Goal: Transaction & Acquisition: Purchase product/service

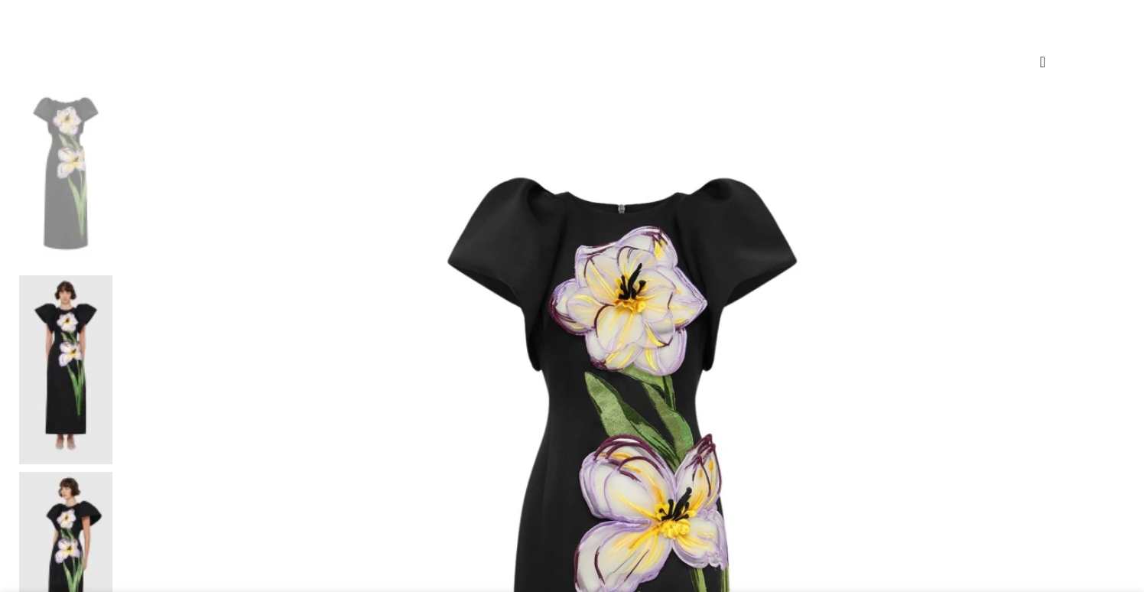
scroll to position [207, 0]
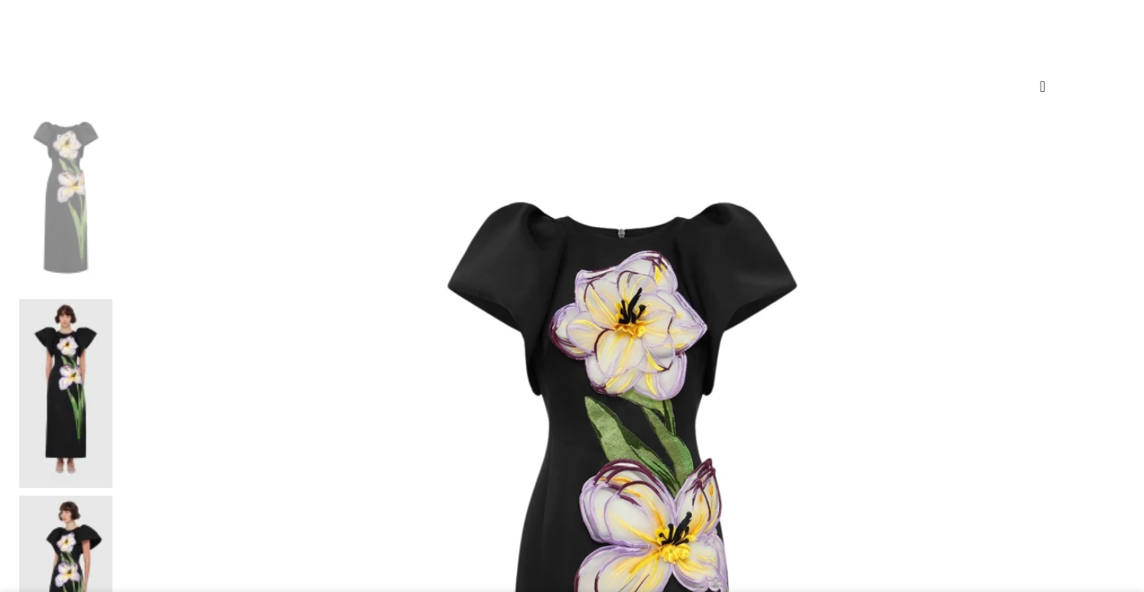
select select "14-uk"
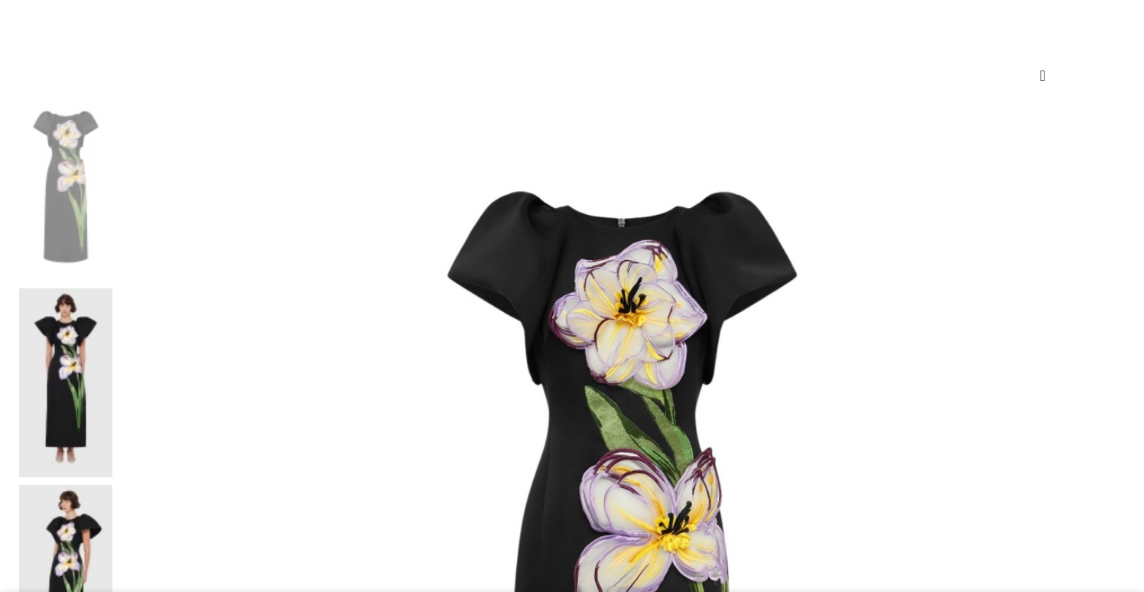
scroll to position [219, 0]
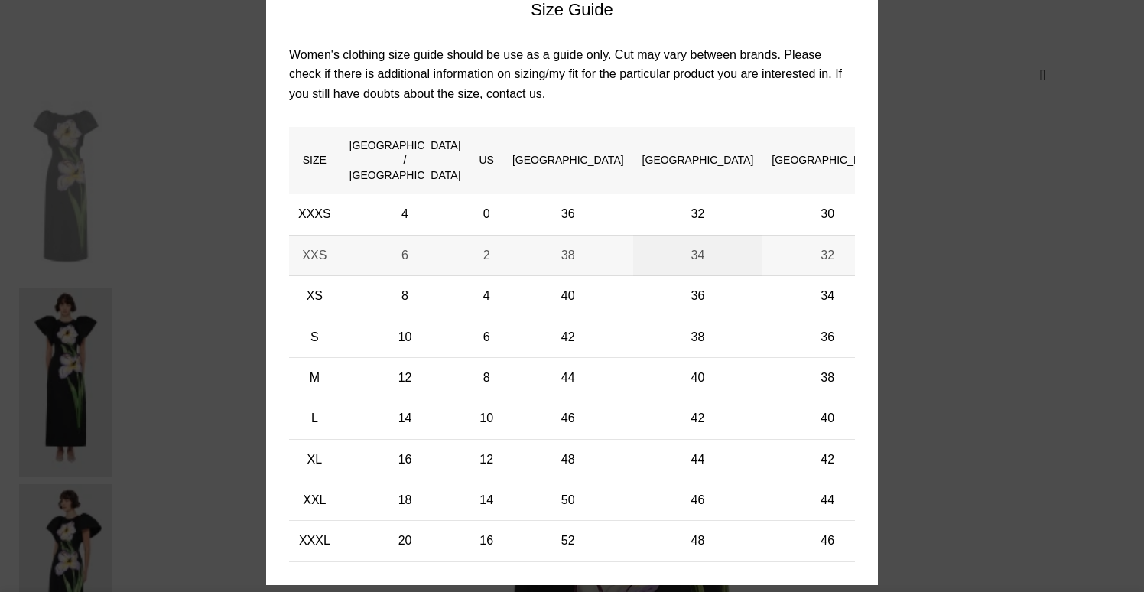
scroll to position [0, 161]
click at [962, 107] on div "× Women's clothing size guide Women Clothing Size Guide Women's clothing size g…" at bounding box center [571, 246] width 1121 height 753
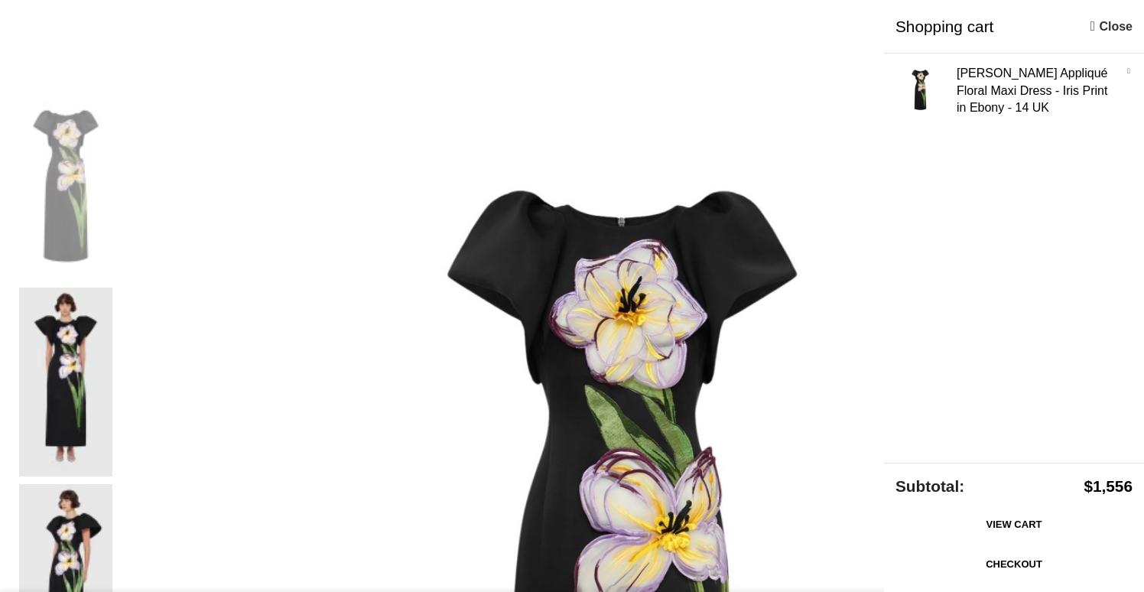
click at [954, 563] on link "Checkout" at bounding box center [1013, 564] width 237 height 32
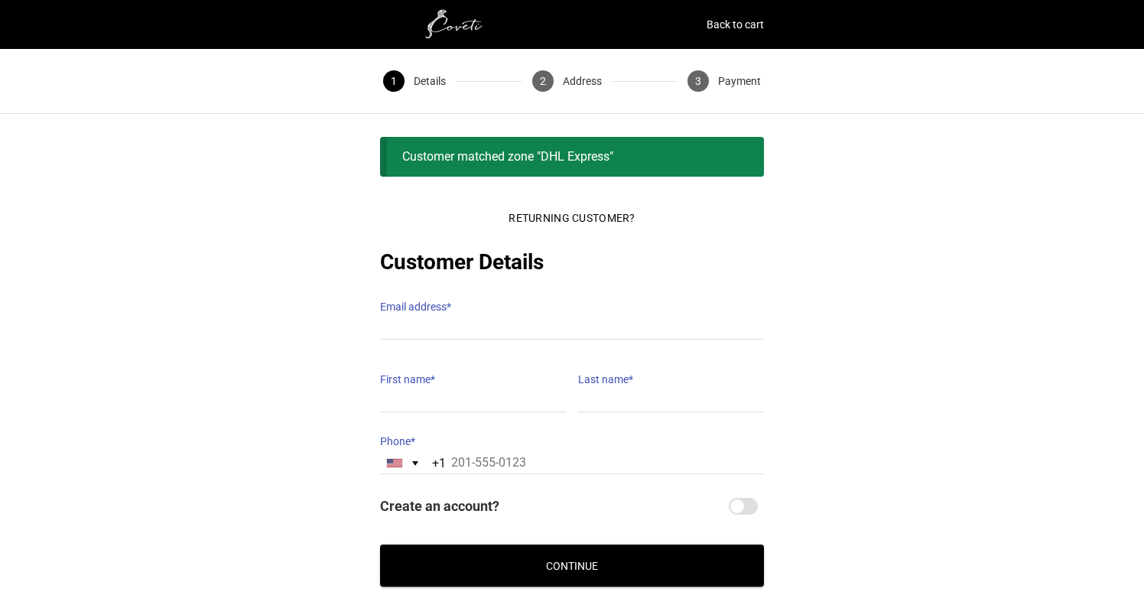
scroll to position [104, 0]
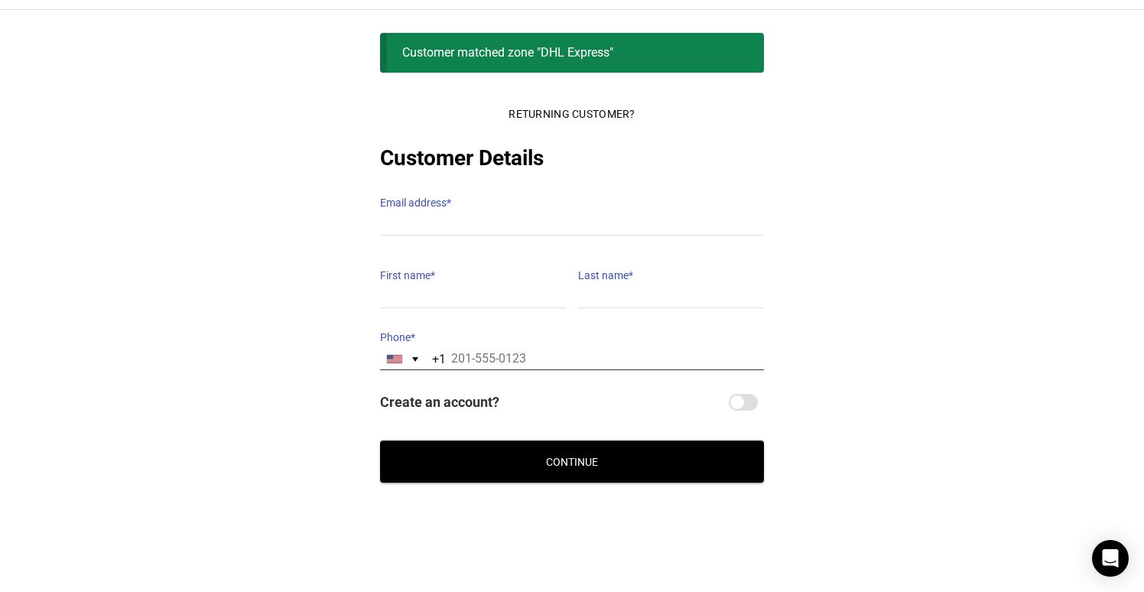
click at [549, 348] on input "Phone *" at bounding box center [572, 359] width 384 height 22
type input "[PHONE_NUMBER]"
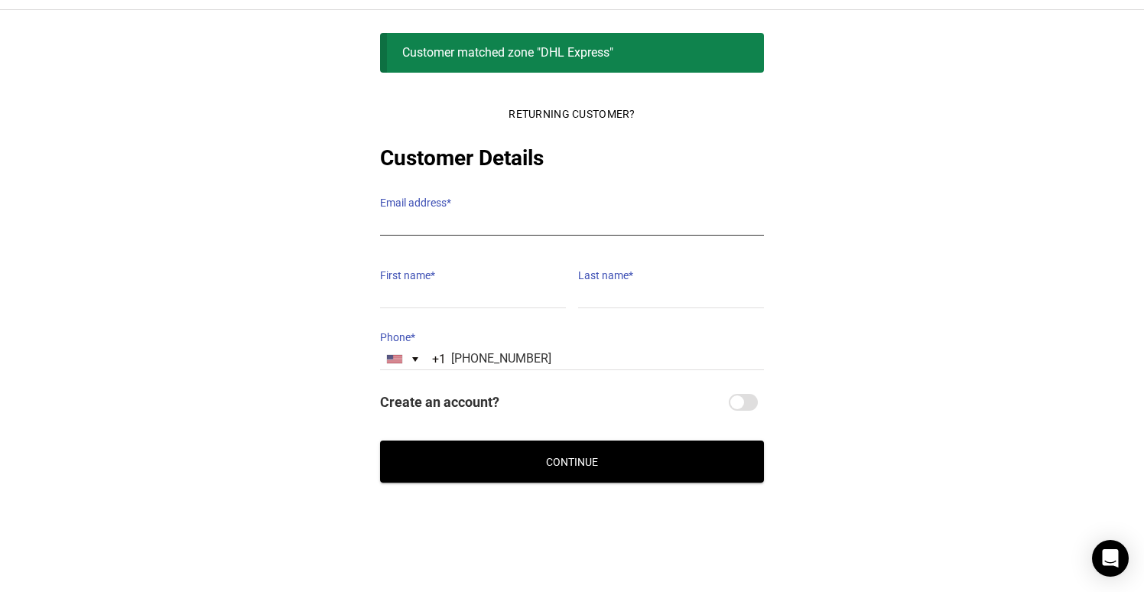
click at [478, 214] on input "Email address *" at bounding box center [572, 224] width 384 height 22
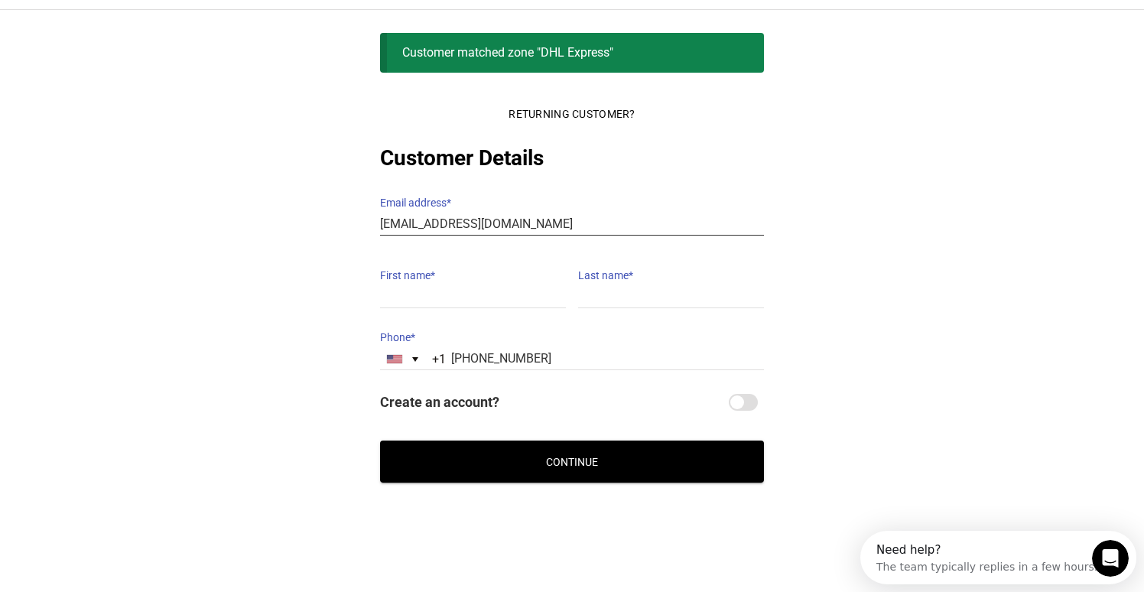
type input "[EMAIL_ADDRESS][DOMAIN_NAME]"
type input "[PERSON_NAME]"
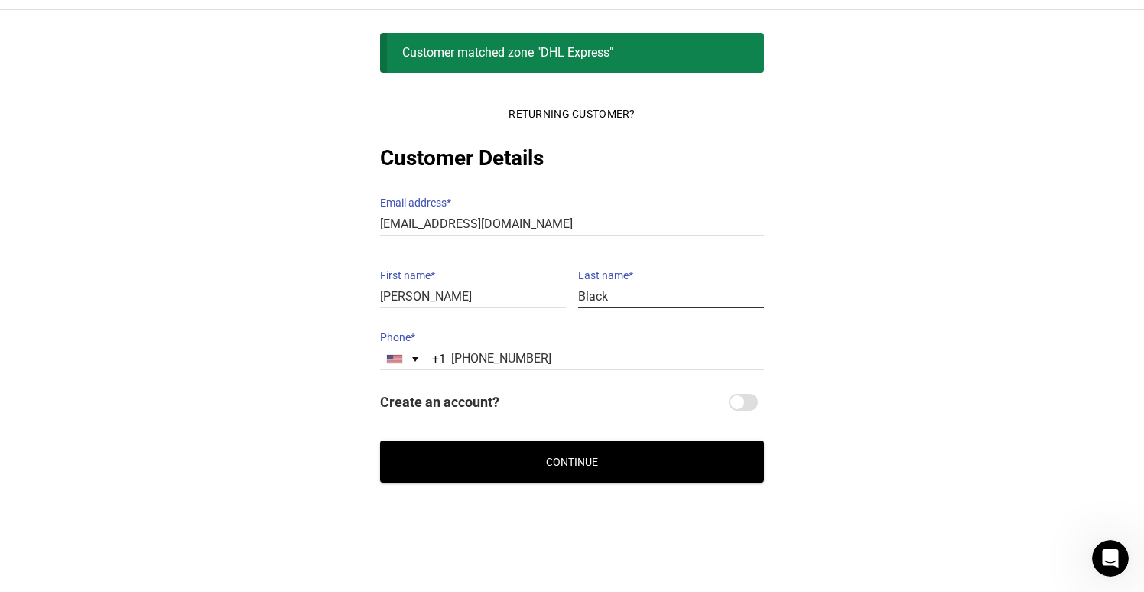
type input "Black"
click at [480, 443] on button "Continue" at bounding box center [572, 461] width 384 height 42
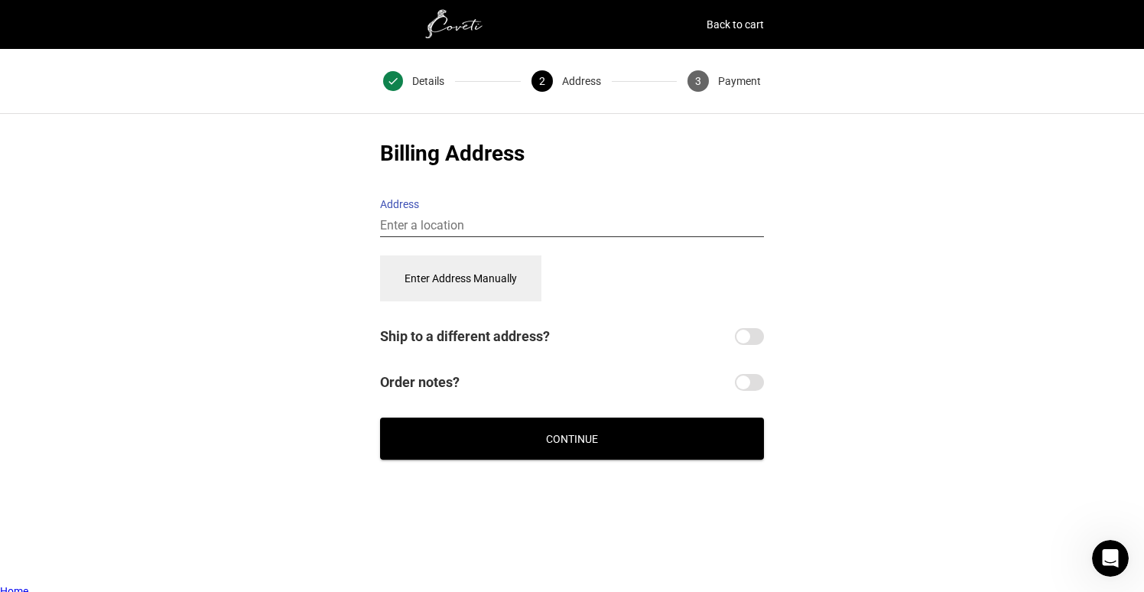
click at [521, 219] on input "Address" at bounding box center [572, 226] width 384 height 22
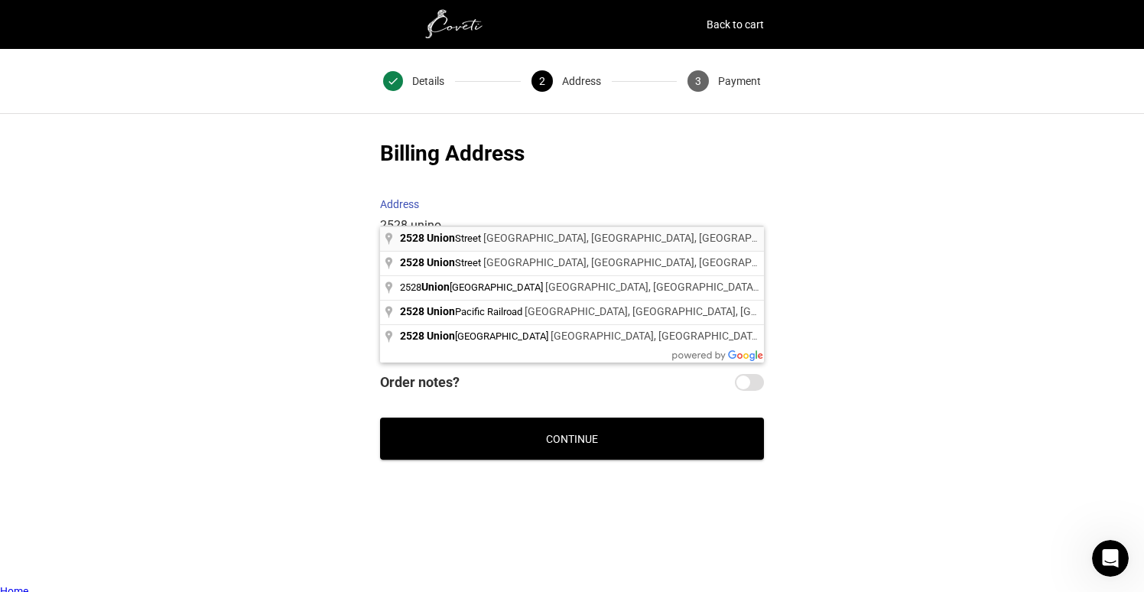
type input "2528 Union Street, San Francisco, CA, USA"
select select "US"
type input "2528 Union St"
type input "2528 Union St, San Francisco"
type input "San Francisco"
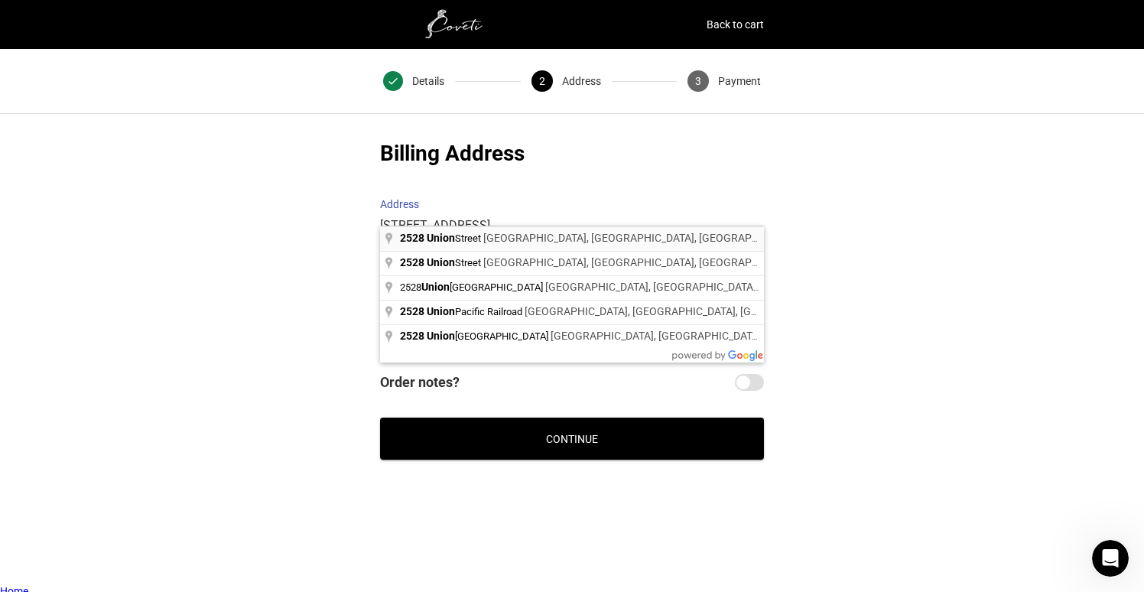
type input "94123"
select select "CA"
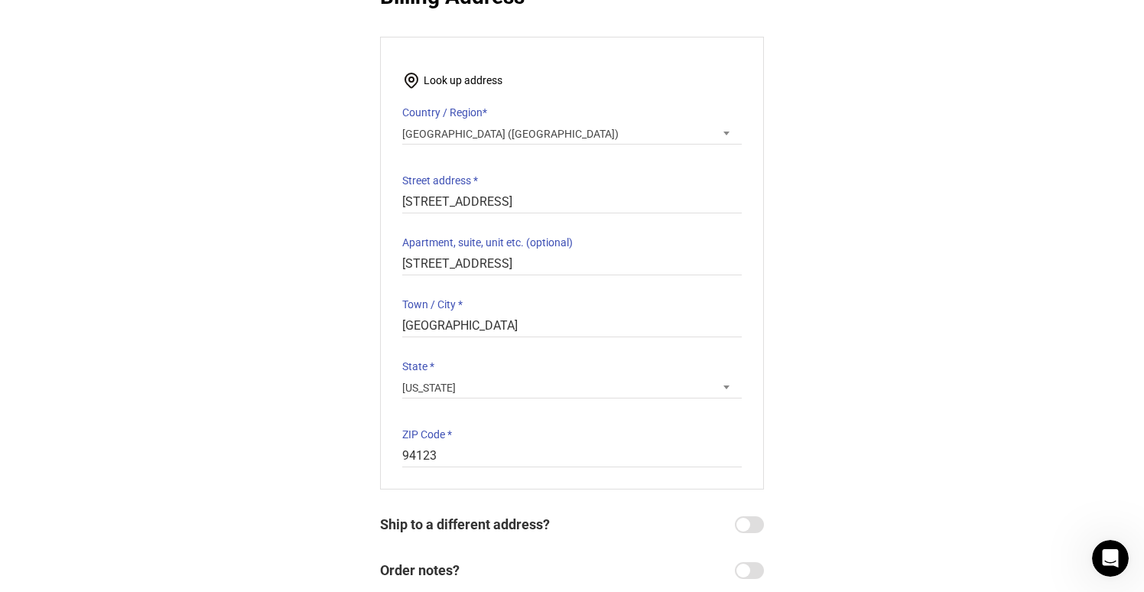
scroll to position [323, 0]
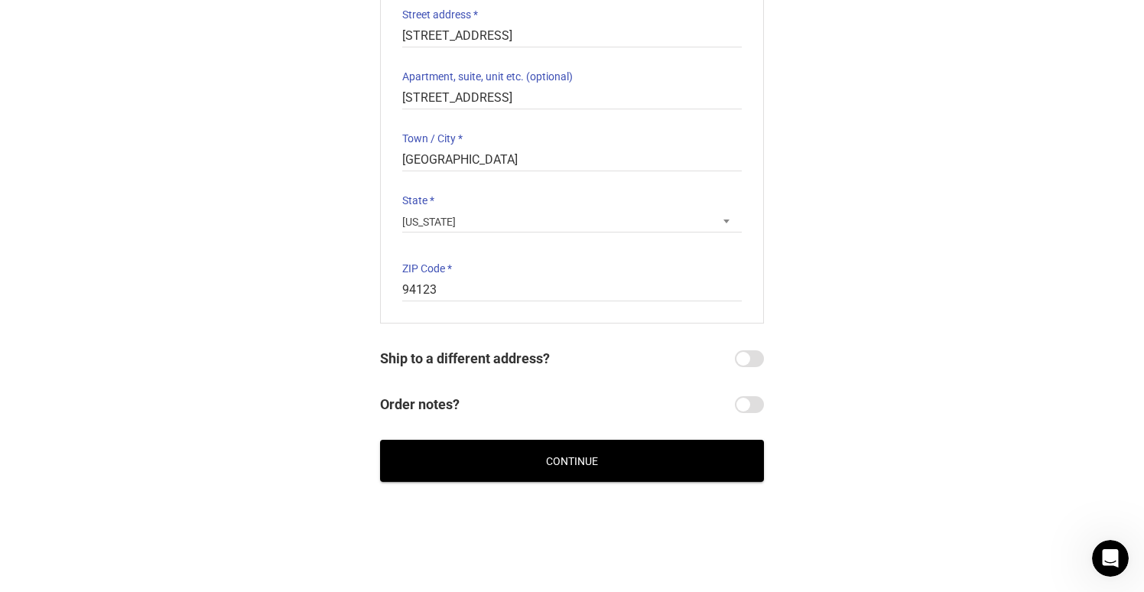
click at [619, 454] on button "Continue" at bounding box center [572, 461] width 384 height 42
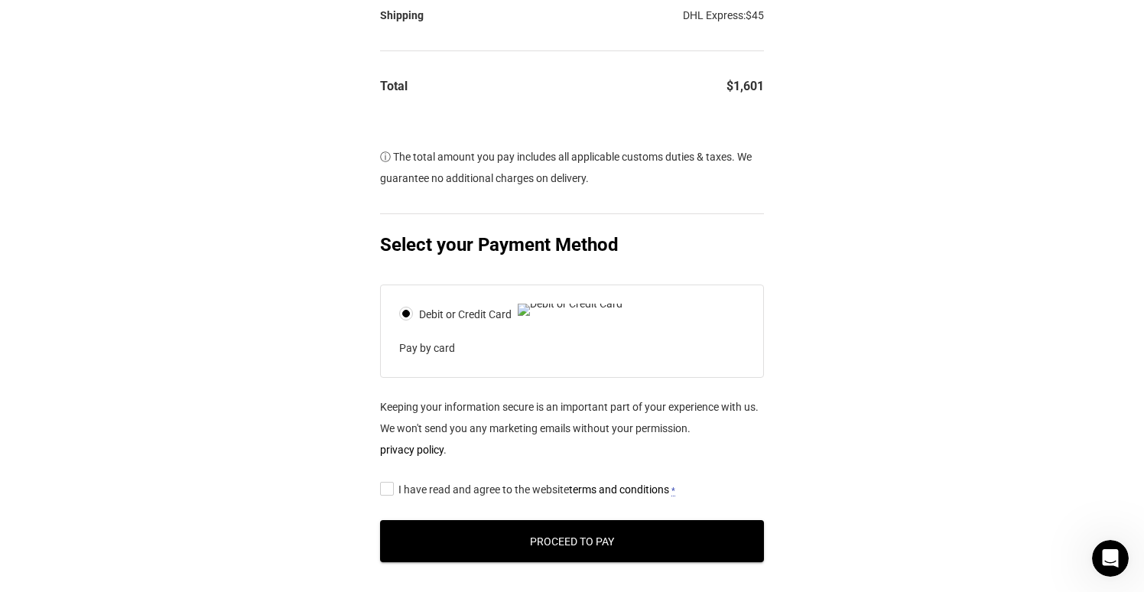
scroll to position [581, 0]
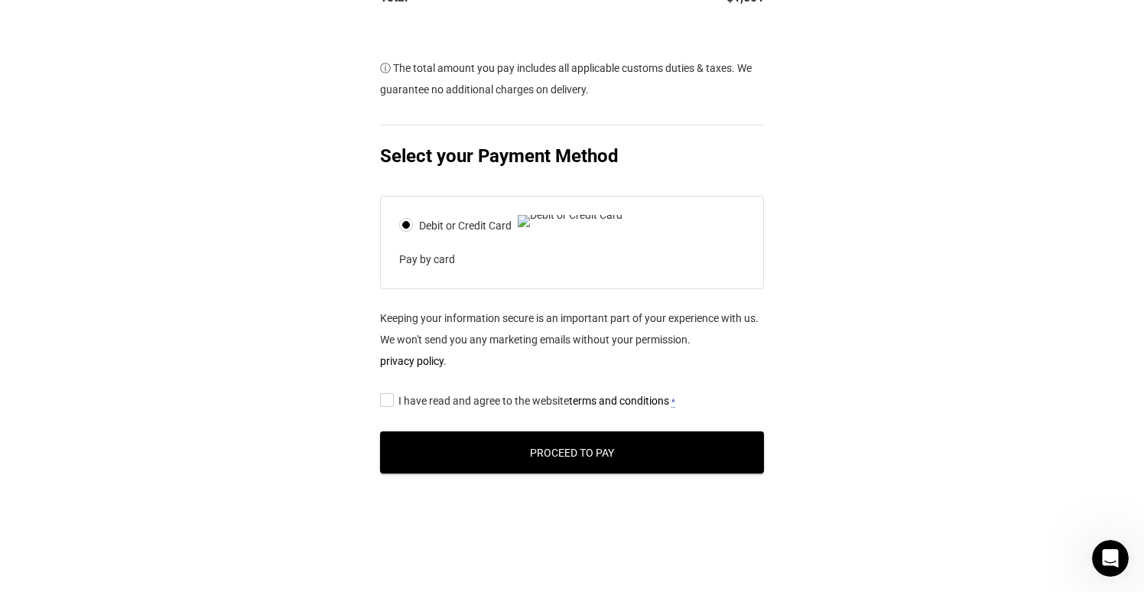
click at [587, 407] on link "terms and conditions" at bounding box center [619, 401] width 100 height 12
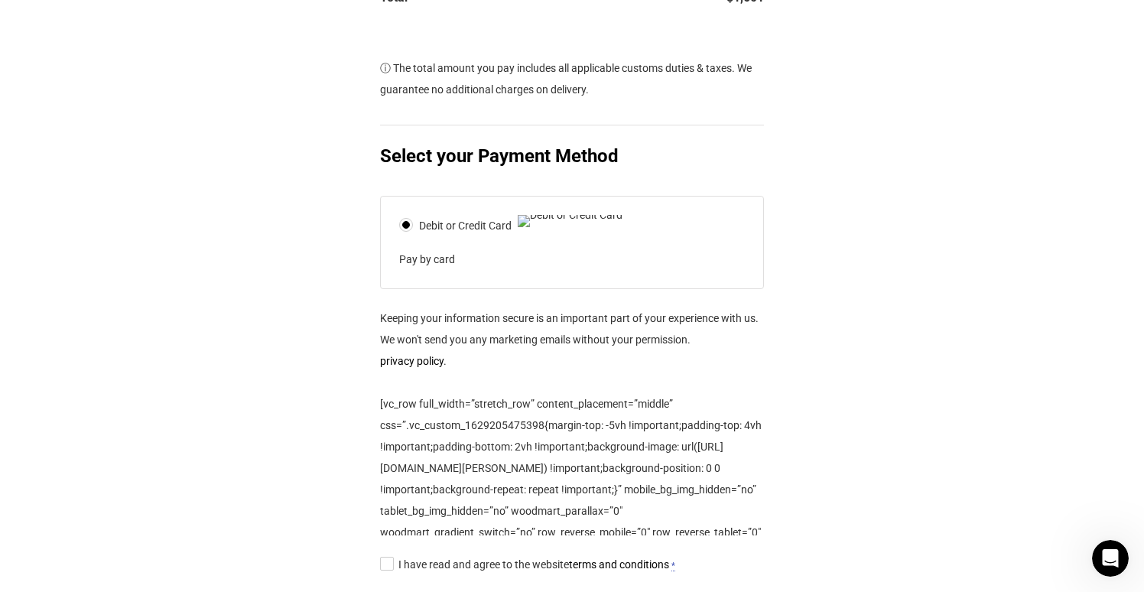
scroll to position [788, 0]
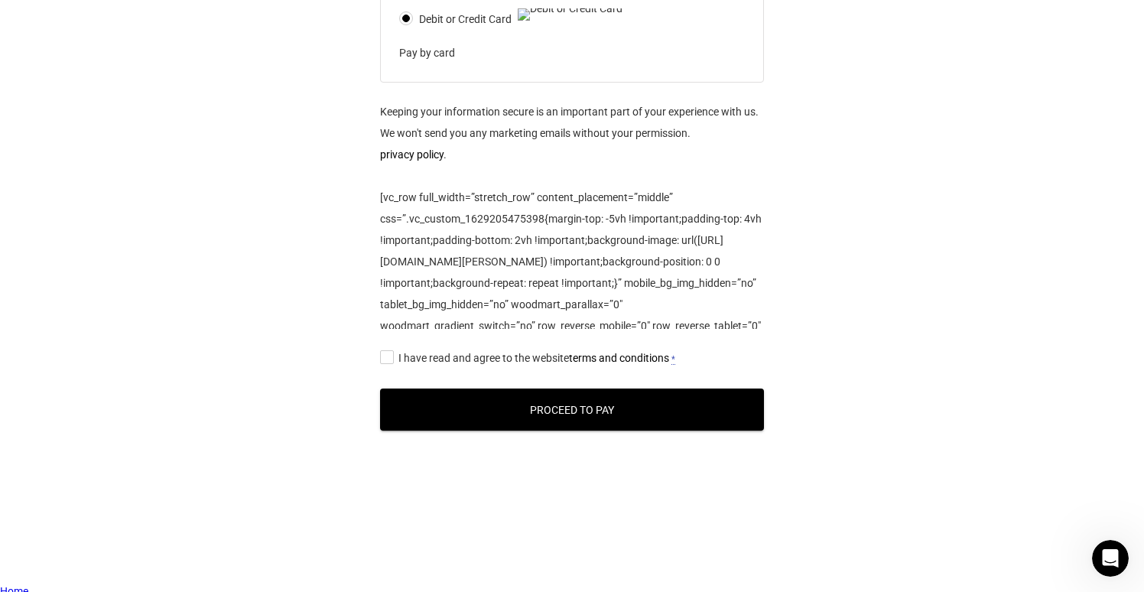
click at [526, 364] on span "I have read and agree to the website terms and conditions" at bounding box center [533, 358] width 271 height 12
click at [390, 356] on input "I have read and agree to the website terms and conditions *" at bounding box center [385, 356] width 10 height 0
click at [527, 417] on button "Proceed to Pay" at bounding box center [572, 409] width 384 height 42
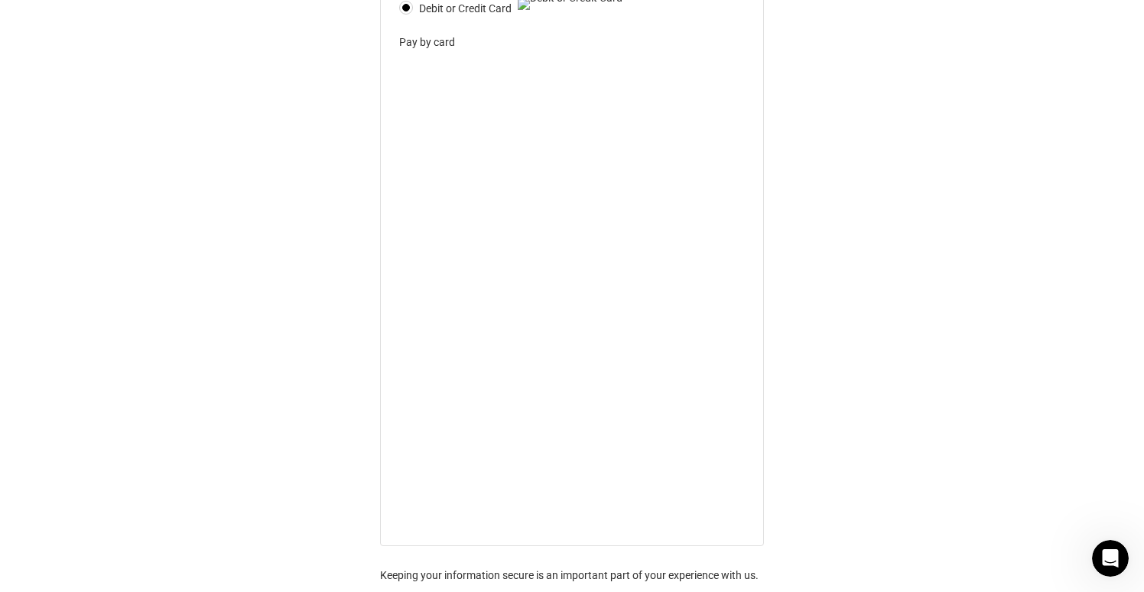
scroll to position [894, 0]
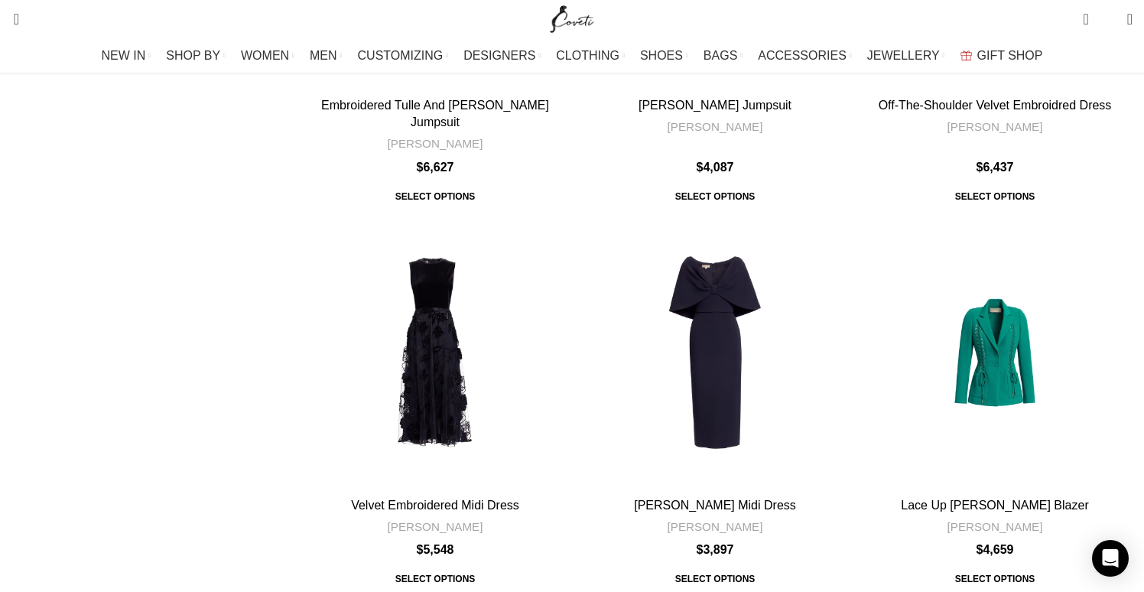
scroll to position [1729, 0]
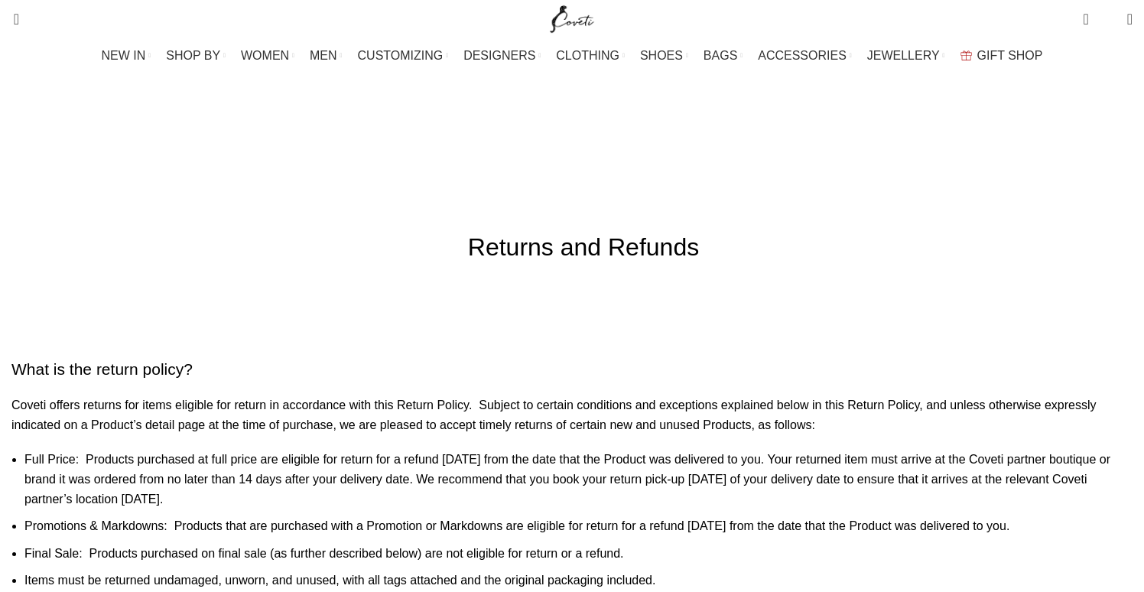
scroll to position [44, 0]
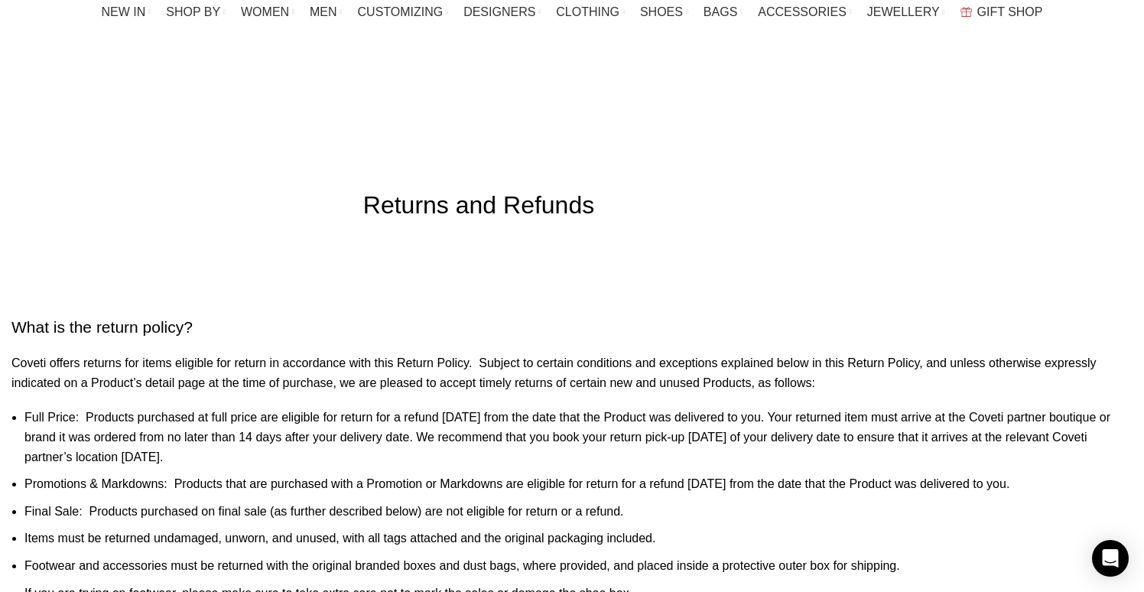
click at [362, 316] on h2 "What is the return policy?" at bounding box center [571, 327] width 1121 height 22
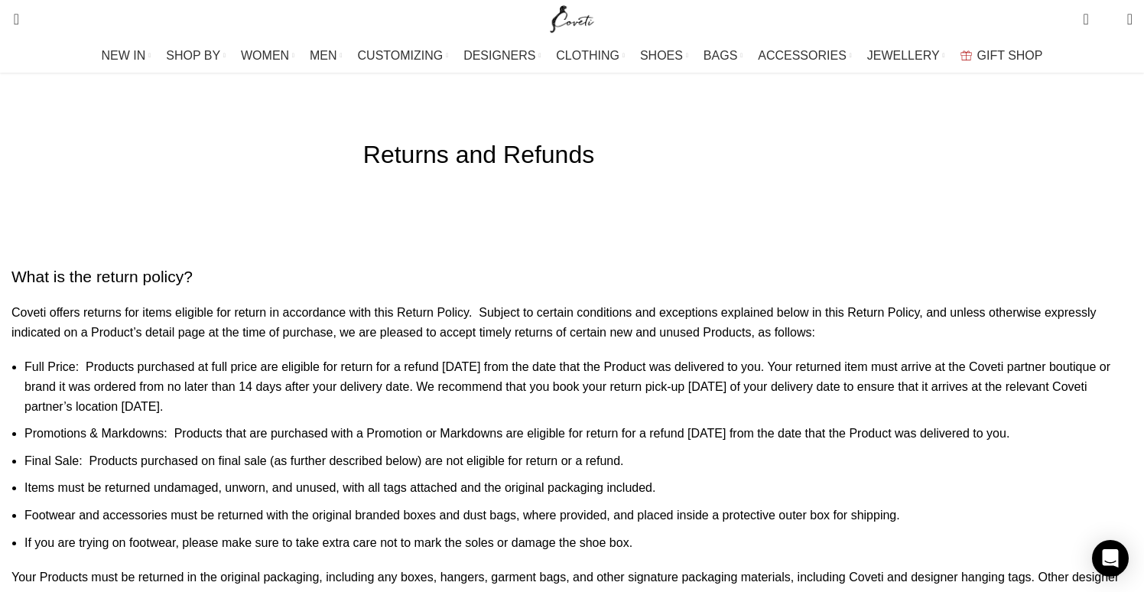
scroll to position [168, 0]
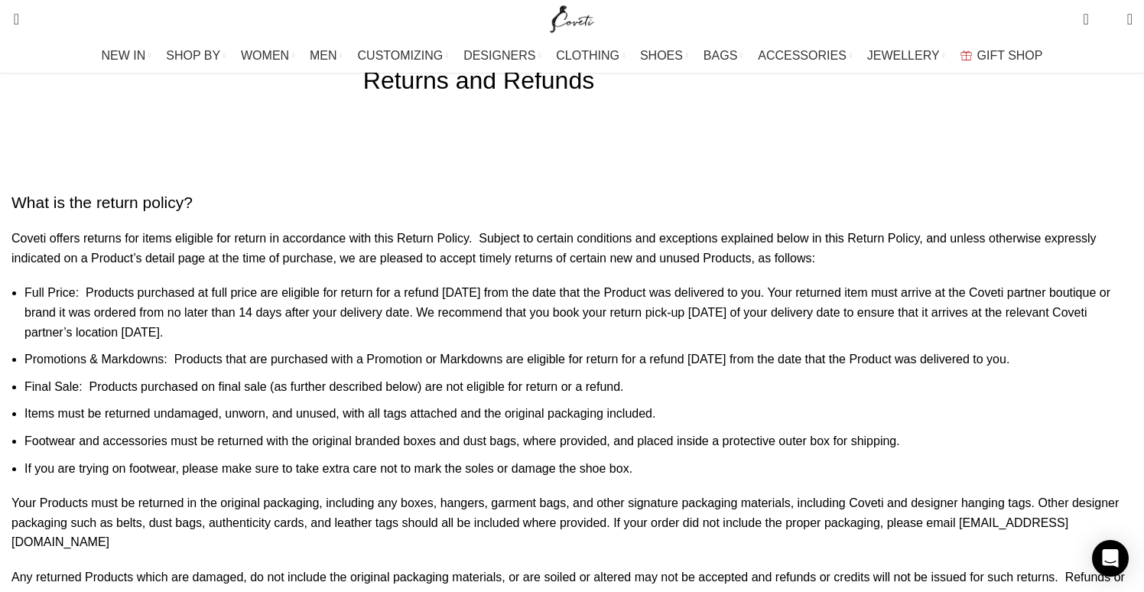
drag, startPoint x: 353, startPoint y: 271, endPoint x: 325, endPoint y: 419, distance: 151.0
click at [325, 419] on ul "Full Price: Products purchased at full price are eligible for return for a refu…" at bounding box center [571, 380] width 1121 height 195
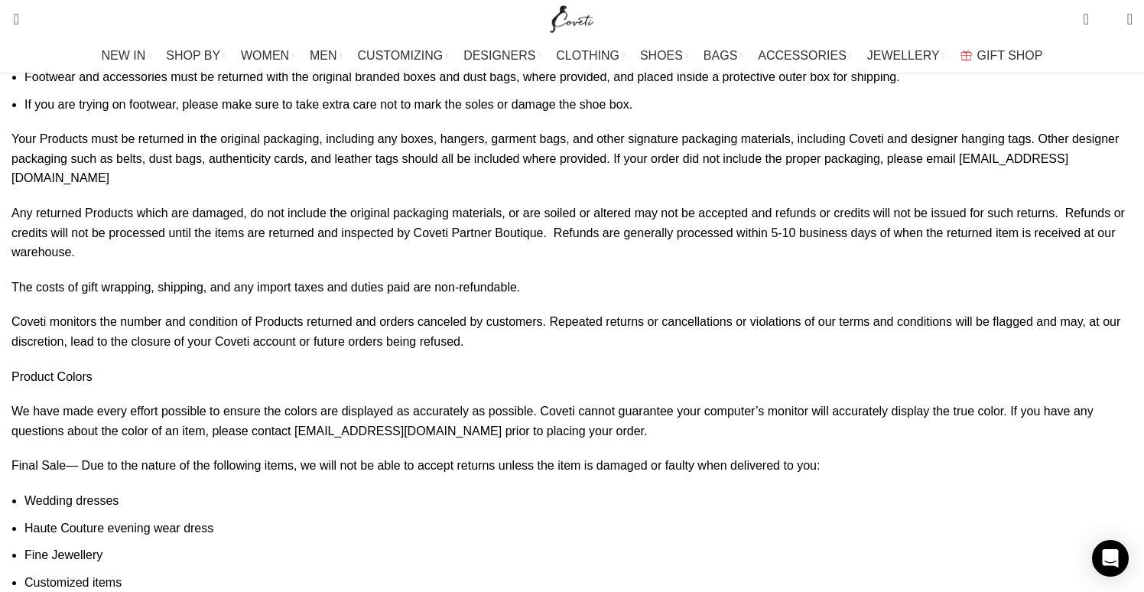
scroll to position [559, 0]
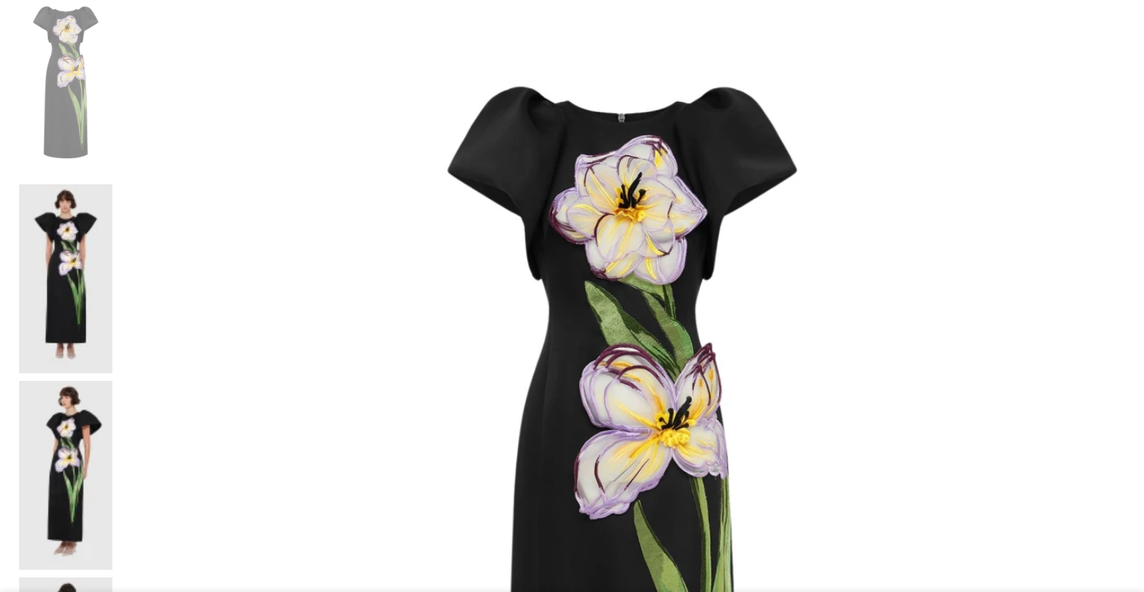
scroll to position [320, 0]
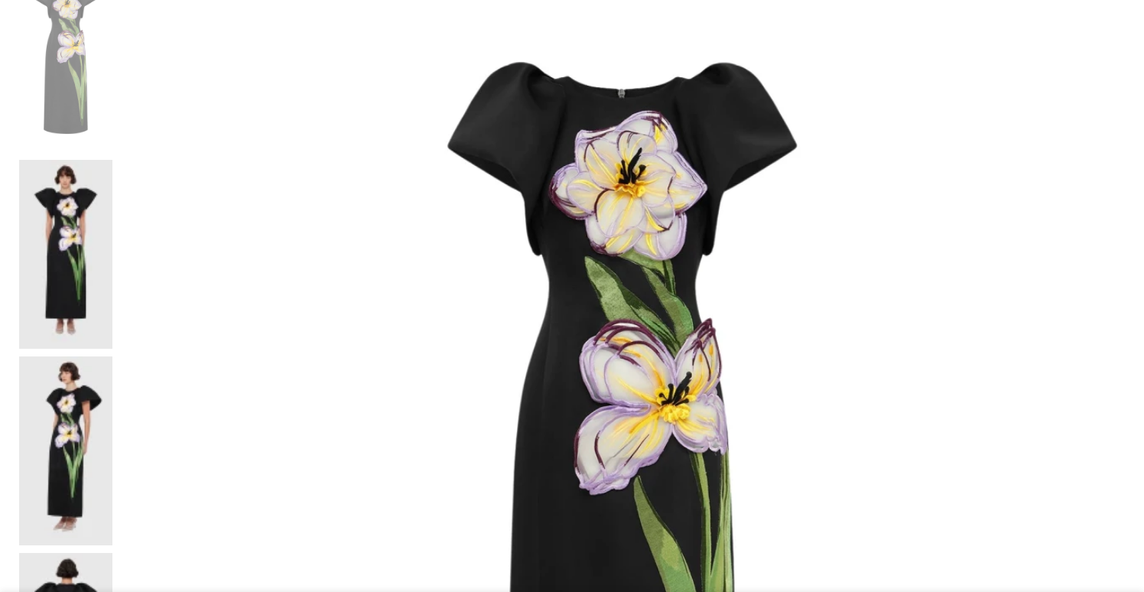
click at [112, 160] on img at bounding box center [65, 254] width 93 height 189
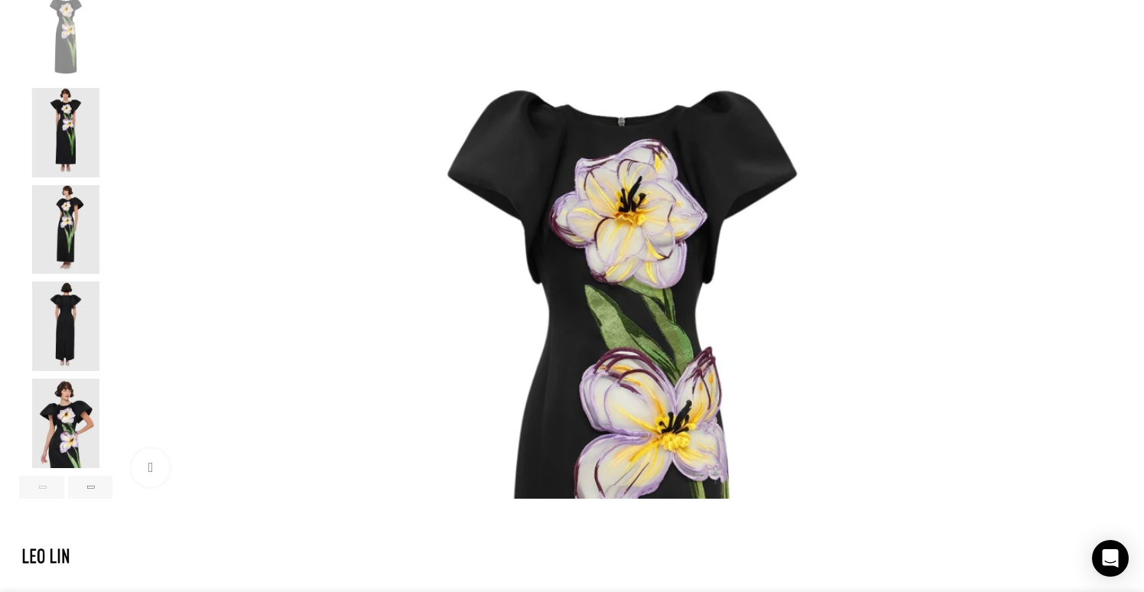
click at [112, 148] on img "2 / 6" at bounding box center [65, 132] width 93 height 89
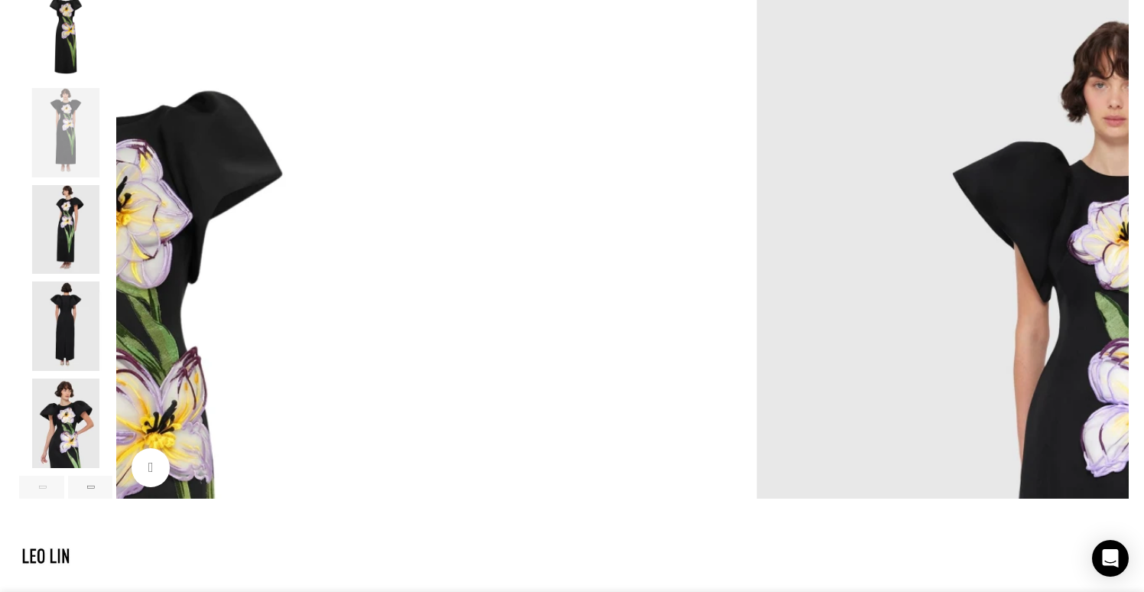
click at [112, 223] on img "3 / 6" at bounding box center [65, 229] width 93 height 89
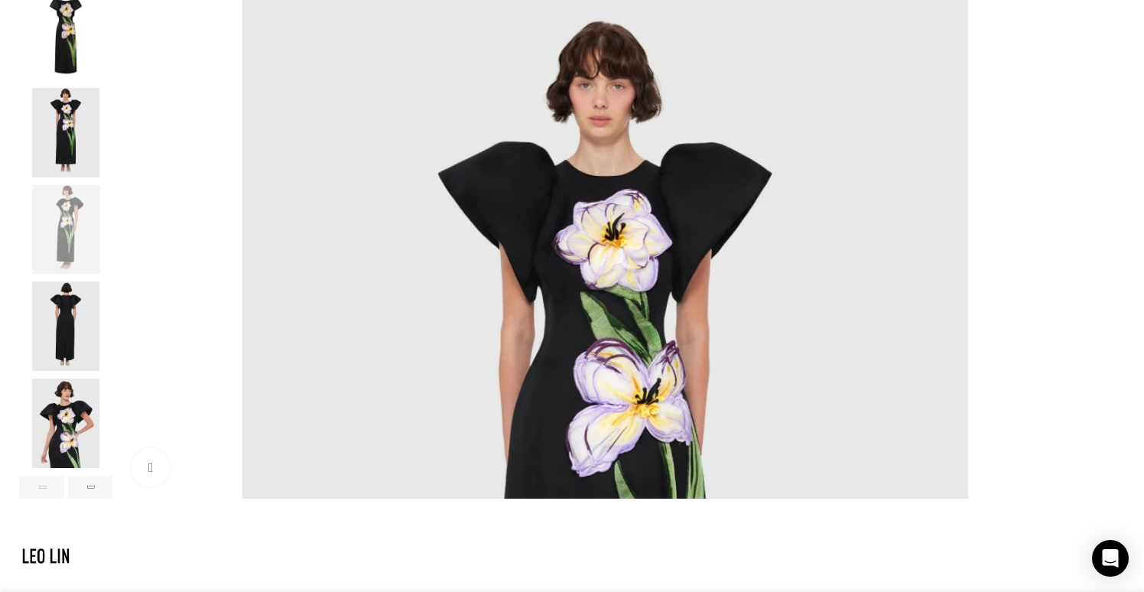
click at [112, 325] on img "4 / 6" at bounding box center [65, 325] width 93 height 89
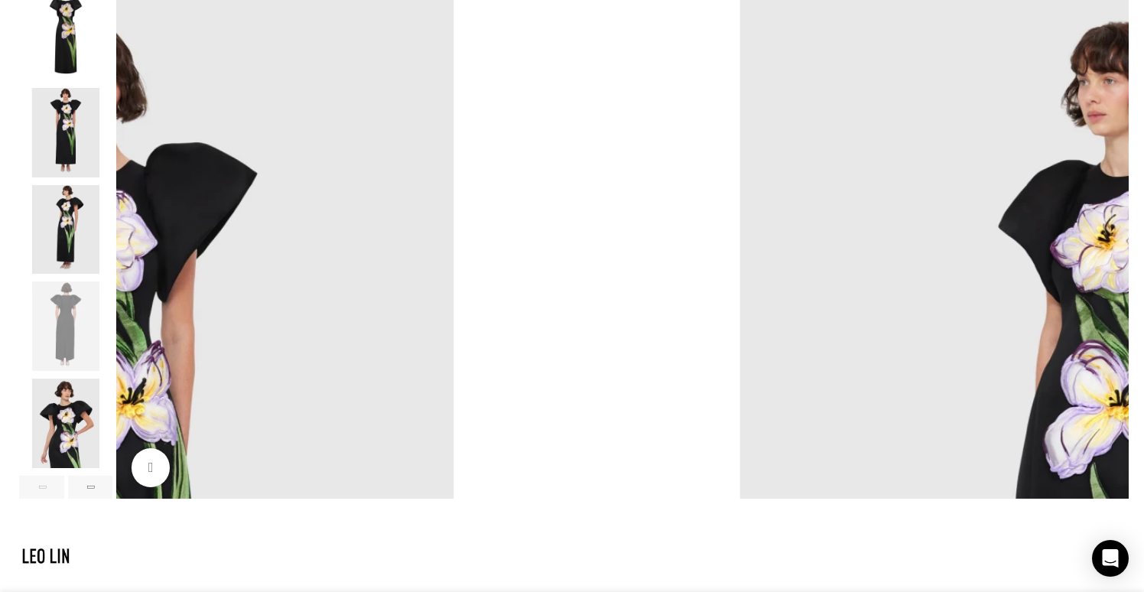
click at [112, 404] on img "5 / 6" at bounding box center [65, 422] width 93 height 89
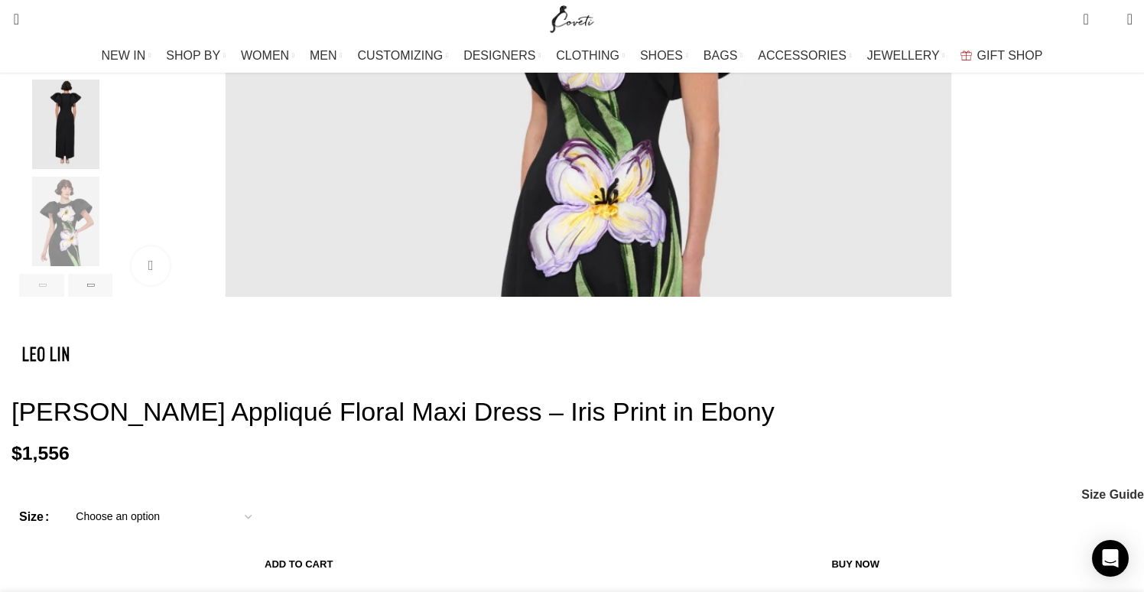
scroll to position [688, 0]
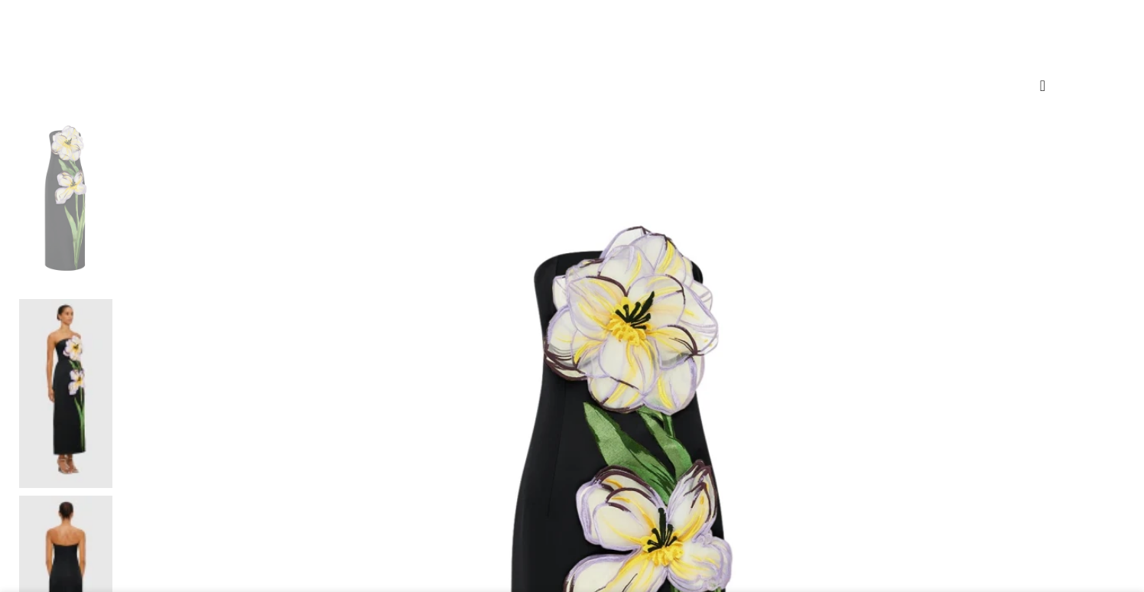
scroll to position [242, 0]
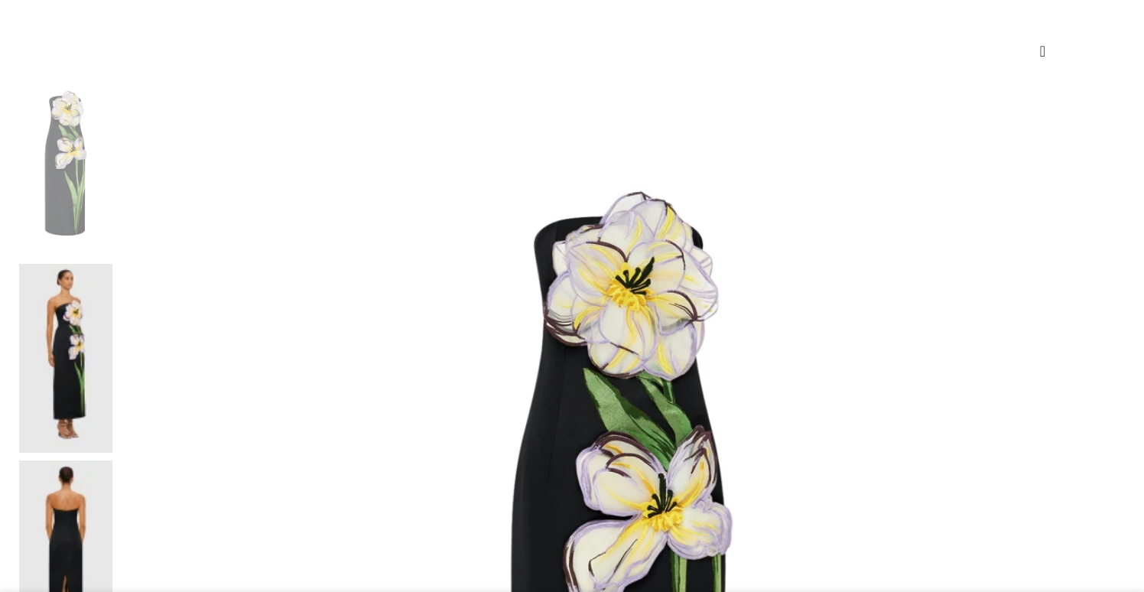
click at [112, 264] on img at bounding box center [65, 358] width 93 height 189
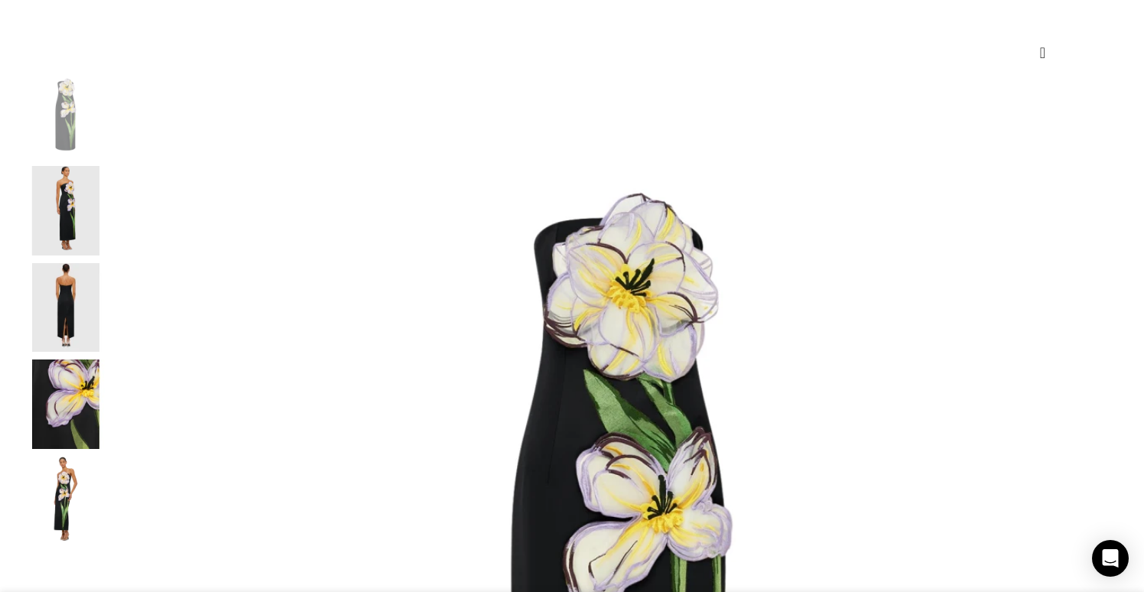
click at [112, 222] on img at bounding box center [65, 210] width 93 height 89
click at [112, 255] on img "2 / 6" at bounding box center [65, 210] width 93 height 89
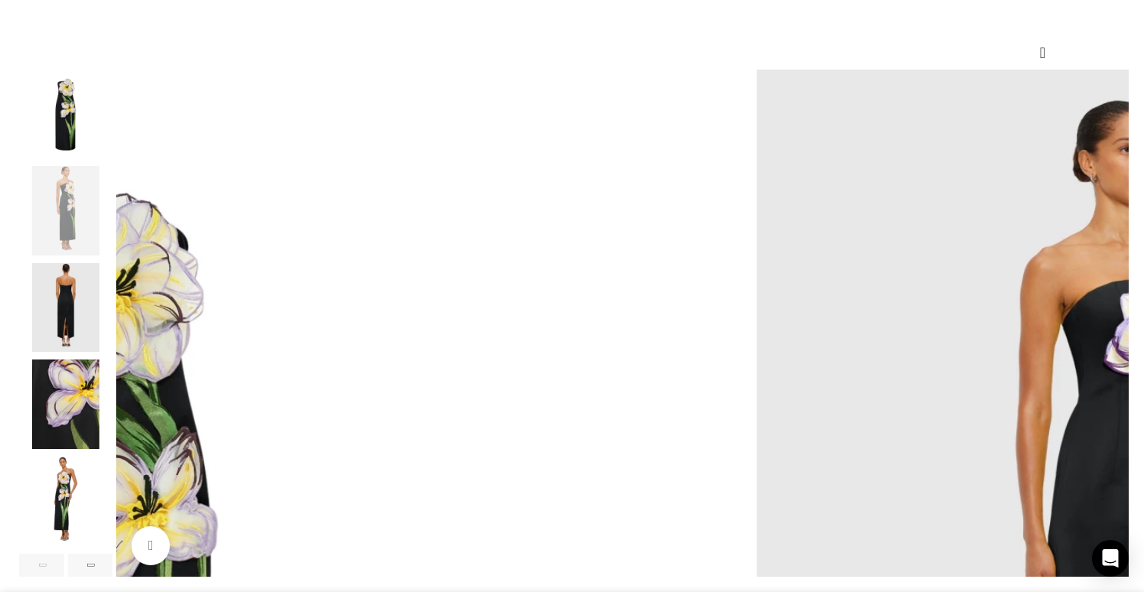
click at [112, 324] on img "3 / 6" at bounding box center [65, 307] width 93 height 89
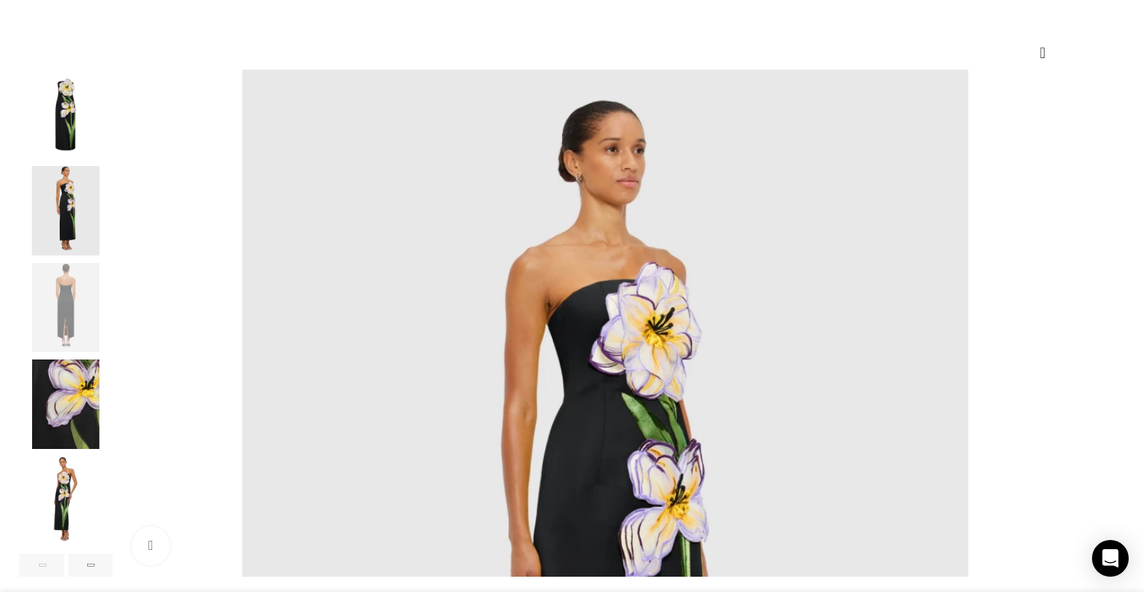
click at [112, 404] on img "4 / 6" at bounding box center [65, 403] width 93 height 89
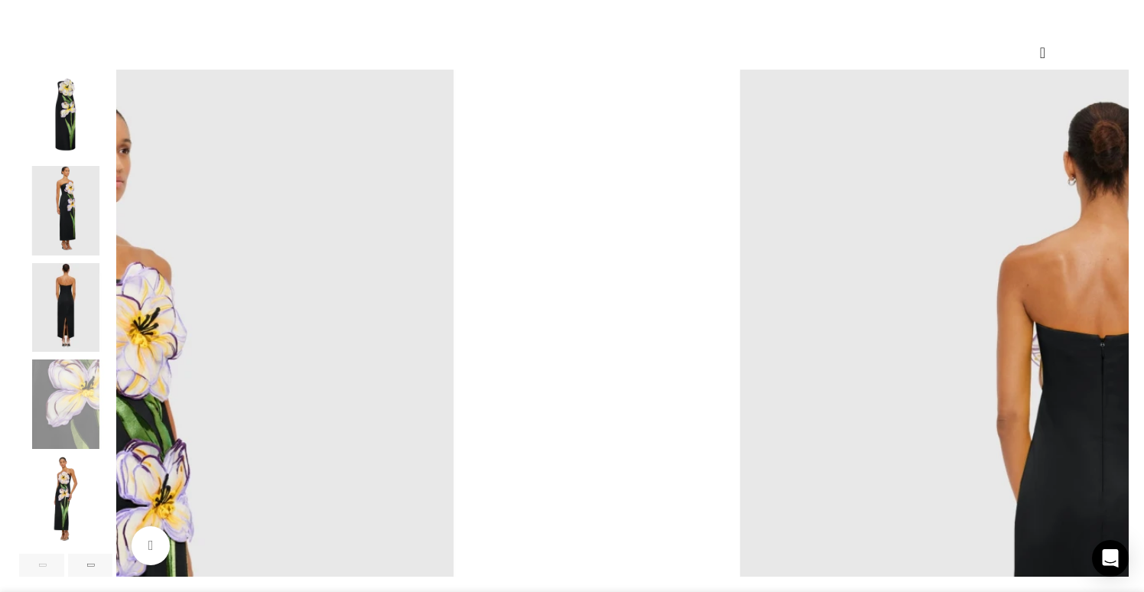
click at [112, 509] on img "5 / 6" at bounding box center [65, 500] width 93 height 89
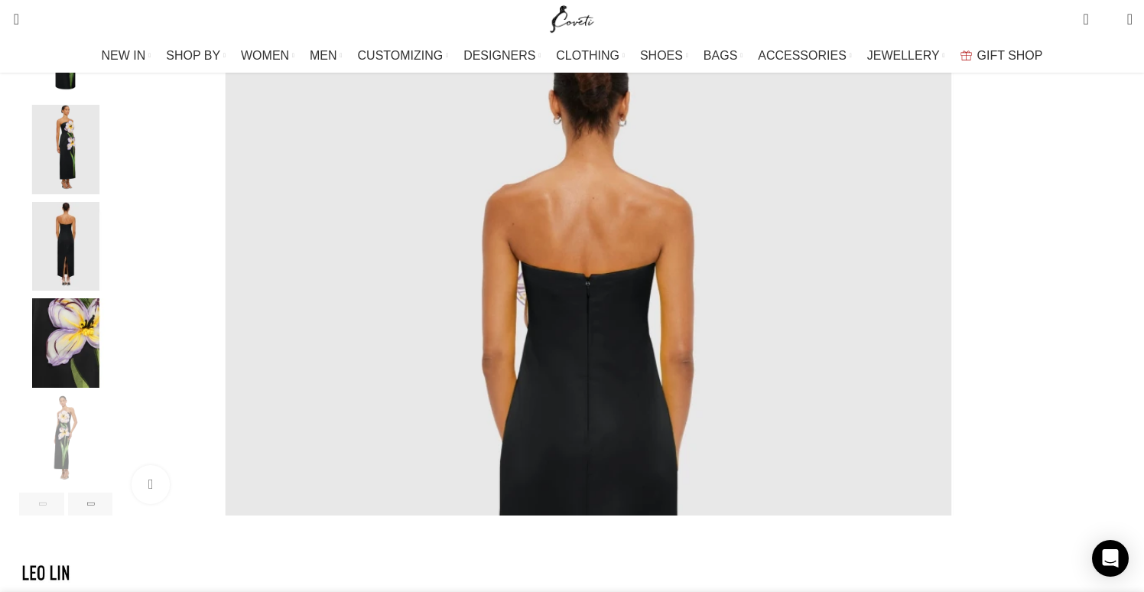
scroll to position [308, 0]
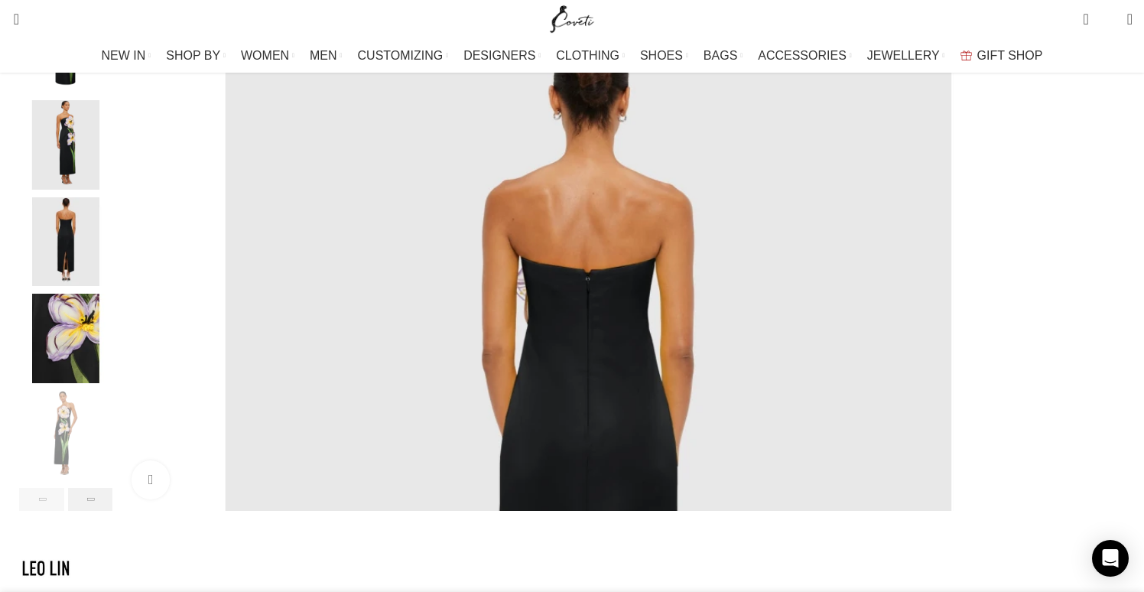
click at [113, 511] on div "Next slide" at bounding box center [90, 499] width 45 height 23
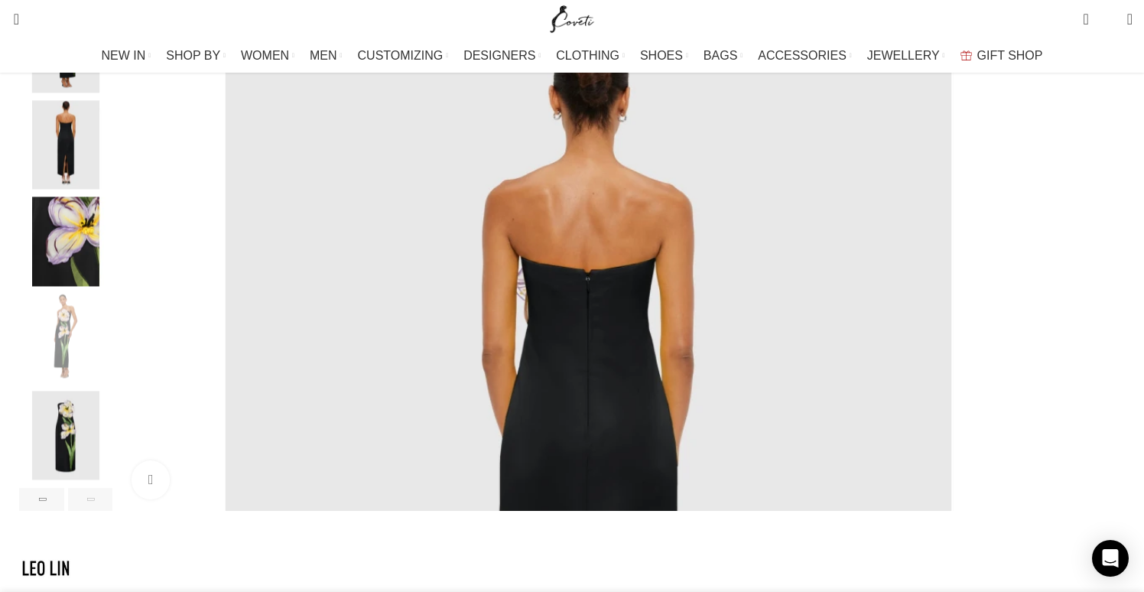
click at [112, 457] on img "6 / 6" at bounding box center [65, 435] width 93 height 89
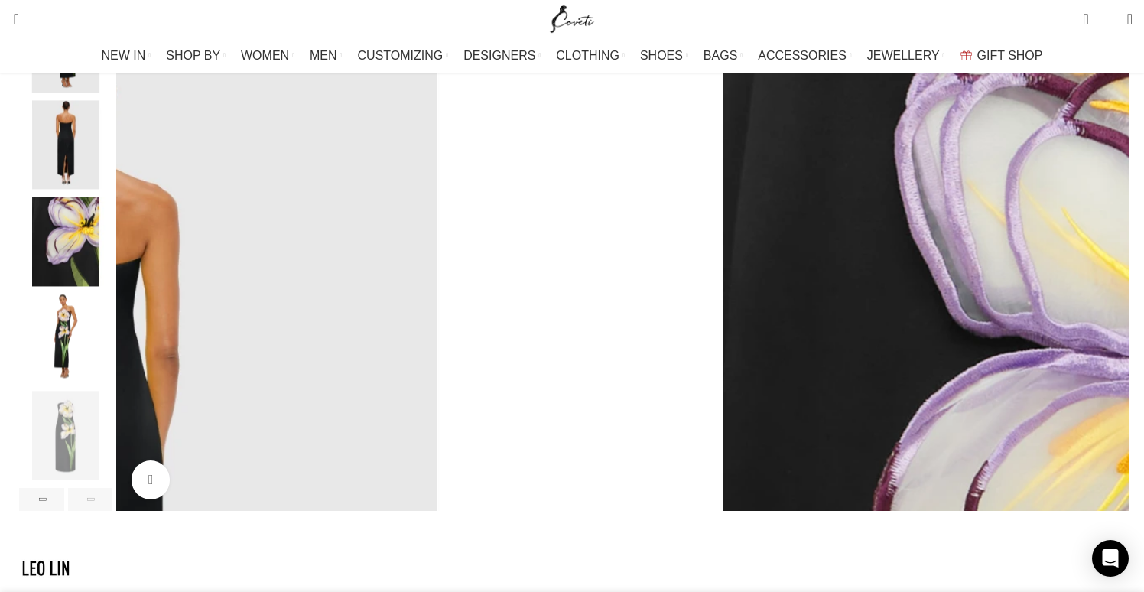
scroll to position [0, 161]
click at [112, 367] on img "5 / 6" at bounding box center [65, 338] width 93 height 89
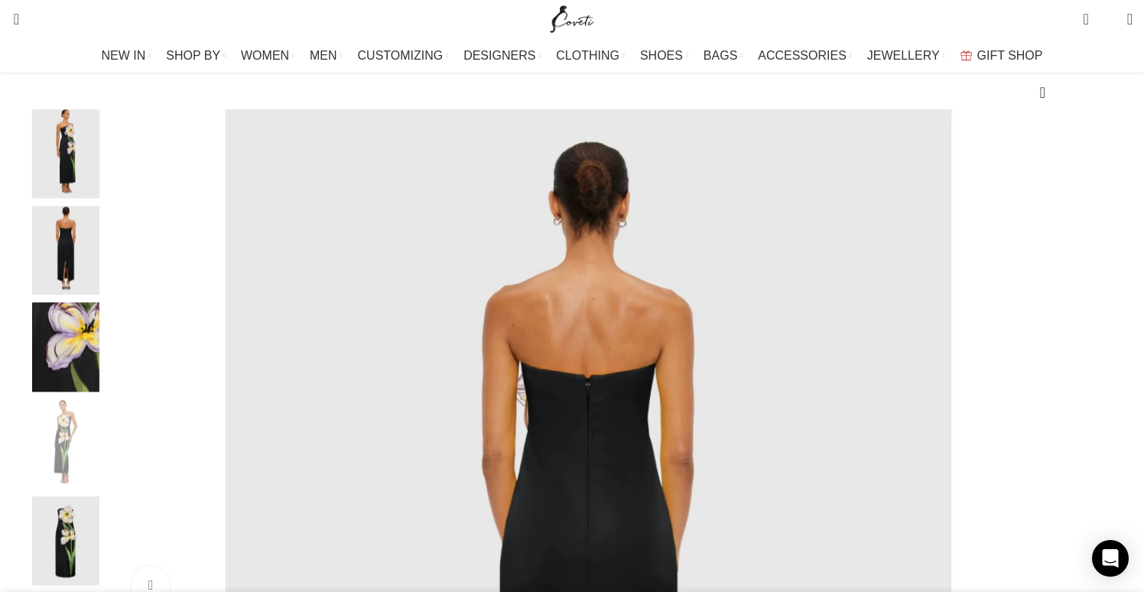
scroll to position [0, 482]
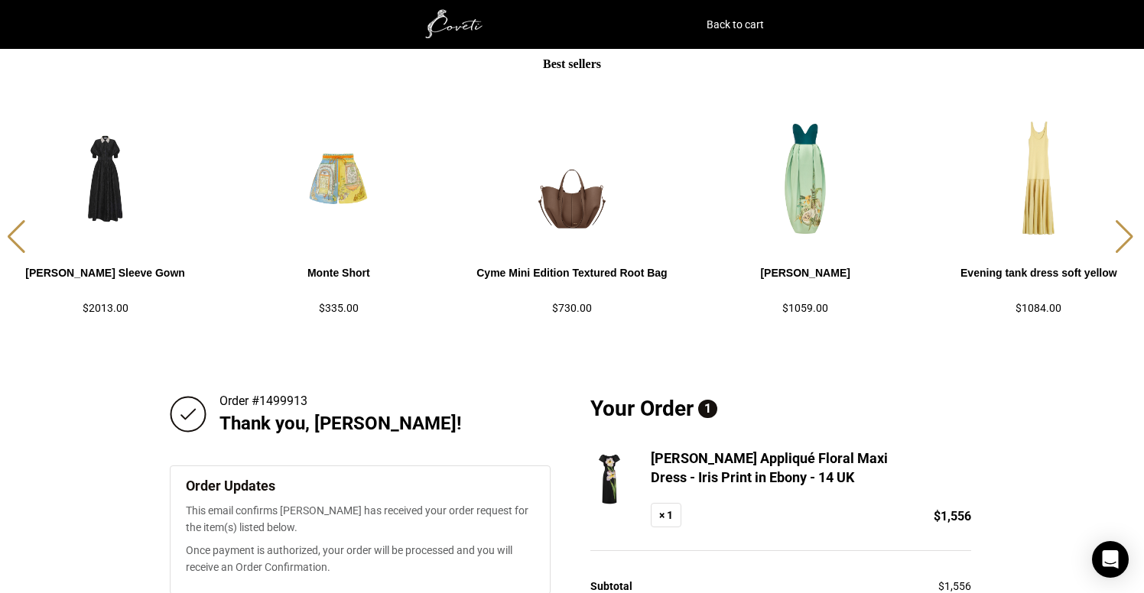
scroll to position [190, 0]
